Goal: Check status: Check status

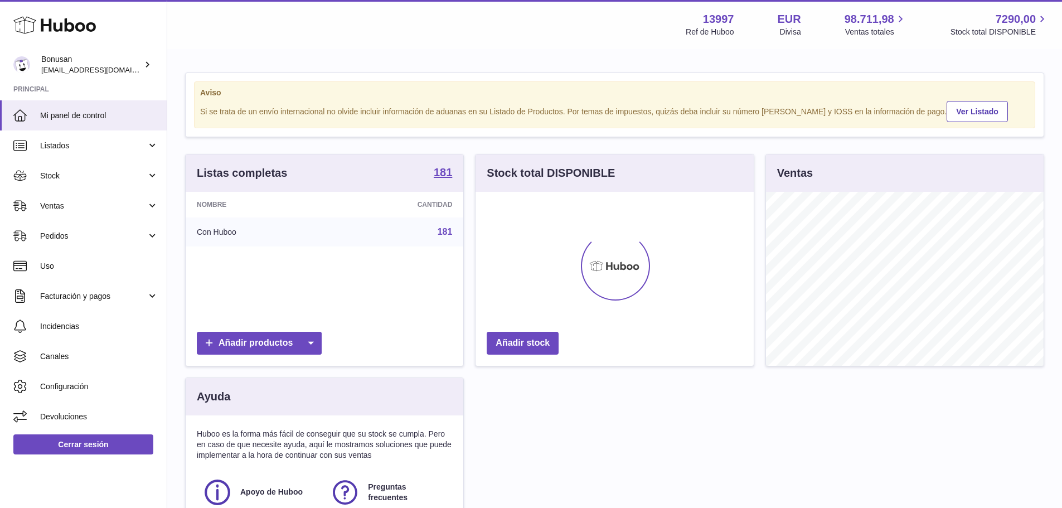
scroll to position [174, 278]
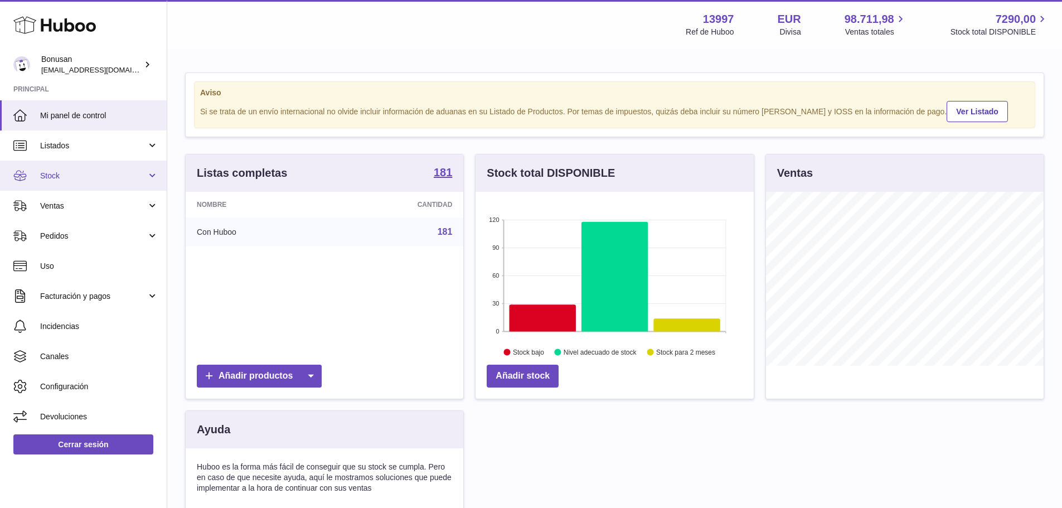
click at [155, 176] on link "Stock" at bounding box center [83, 176] width 167 height 30
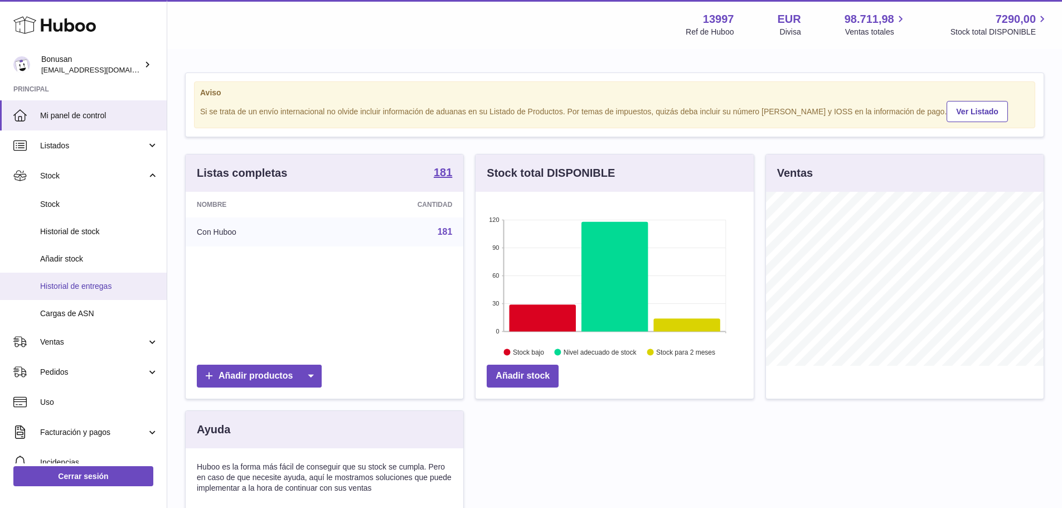
click at [63, 285] on span "Historial de entregas" at bounding box center [99, 286] width 118 height 11
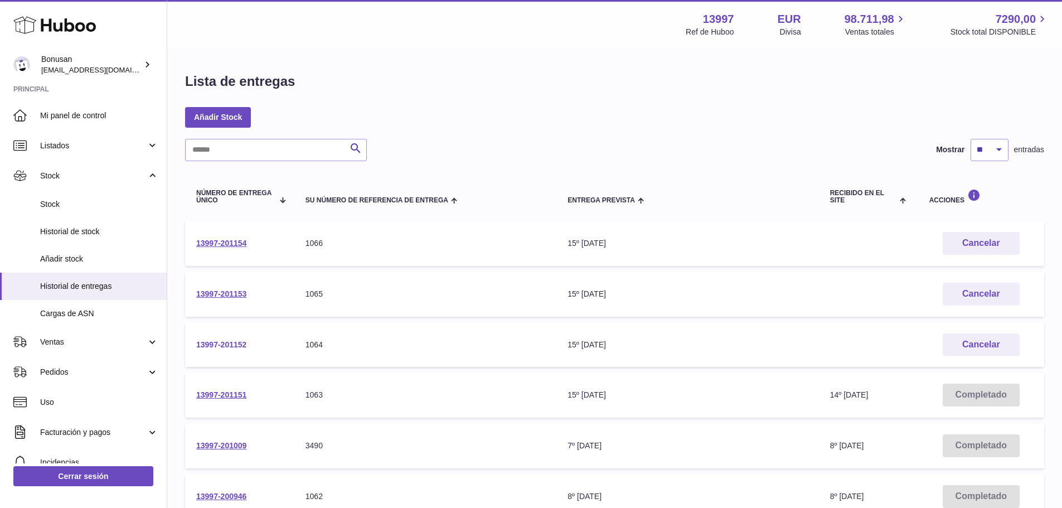
click at [229, 343] on link "13997-201152" at bounding box center [221, 344] width 50 height 9
click at [219, 245] on link "13997-201154" at bounding box center [221, 243] width 50 height 9
click at [230, 291] on link "13997-201153" at bounding box center [221, 293] width 50 height 9
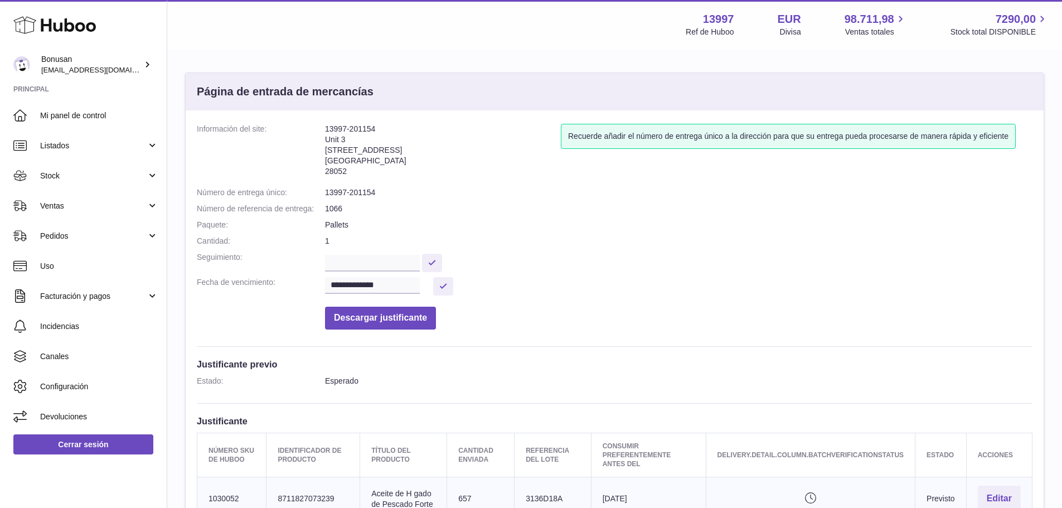
scroll to position [167, 0]
